Goal: Transaction & Acquisition: Purchase product/service

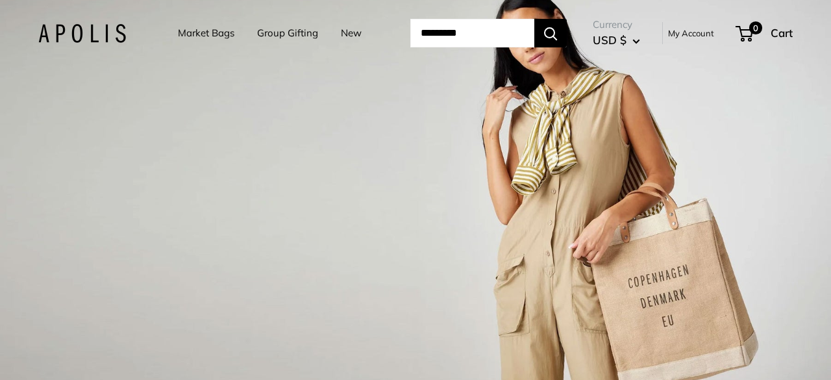
click at [189, 32] on link "Market Bags" at bounding box center [206, 33] width 56 height 18
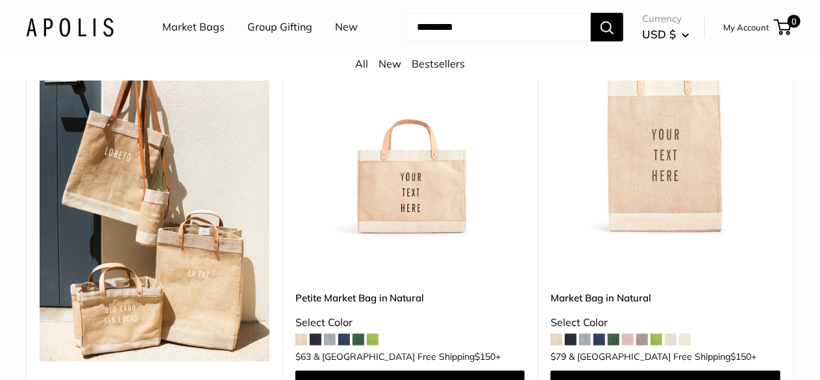
scroll to position [756, 0]
